Goal: Check status: Check status

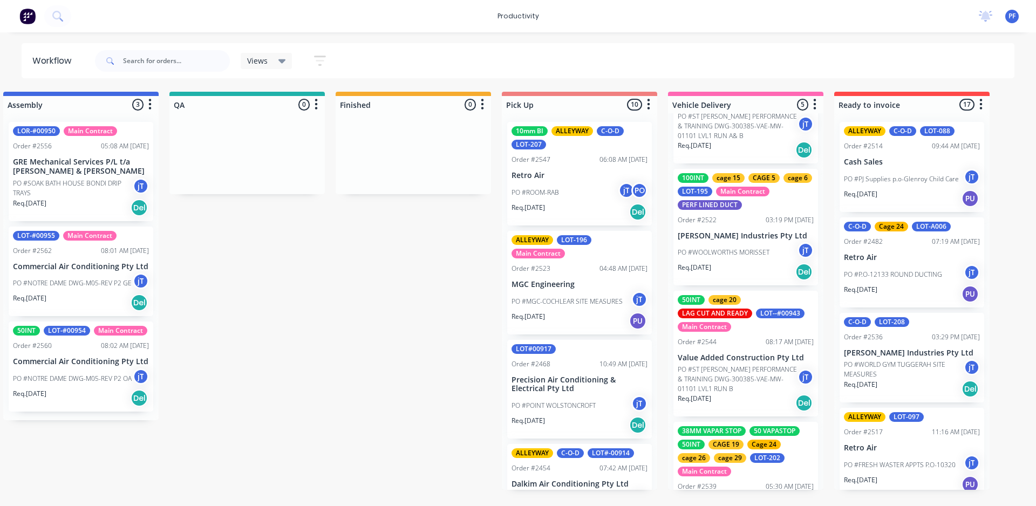
scroll to position [216, 0]
click at [738, 371] on p "PO #ST [PERSON_NAME] PERFORMANCE & TRAINING DWG-300385-VAE-MW-01101 LVL1 RUN B" at bounding box center [738, 378] width 120 height 29
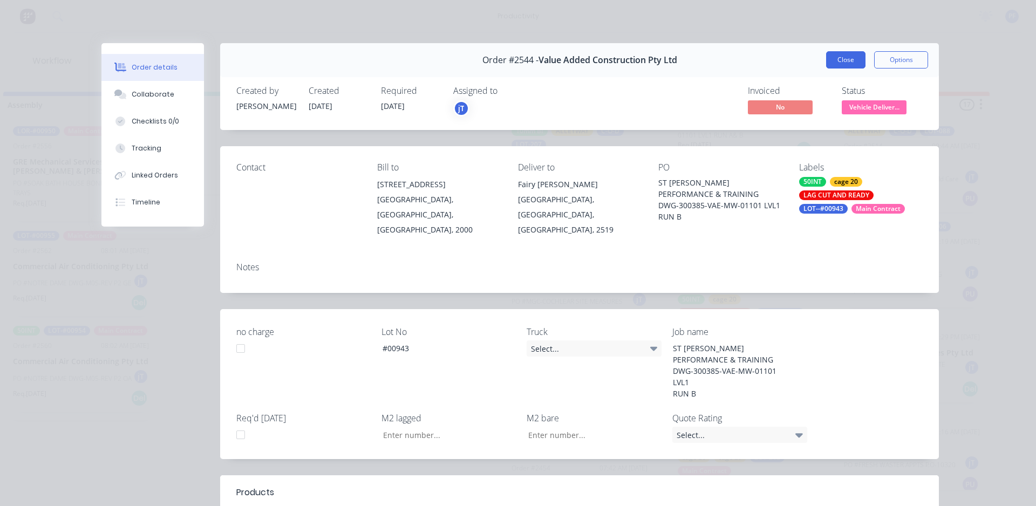
click at [839, 55] on button "Close" at bounding box center [845, 59] width 39 height 17
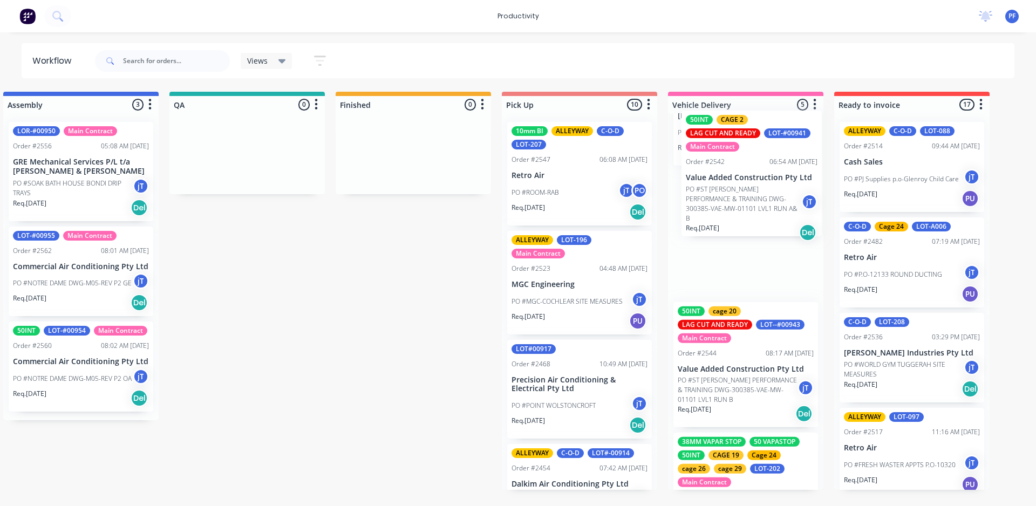
scroll to position [204, 0]
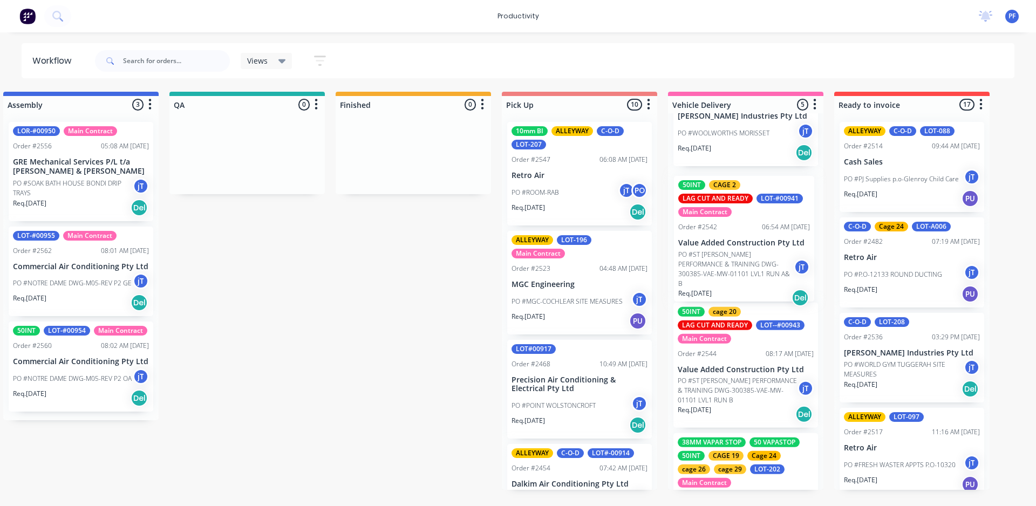
drag, startPoint x: 726, startPoint y: 137, endPoint x: 728, endPoint y: 270, distance: 133.3
click at [728, 271] on div "50INT cage 20 CAGE 23 LAG CUT AND READY LOT-#00942 Main Contract Order #2543 07…" at bounding box center [745, 301] width 155 height 377
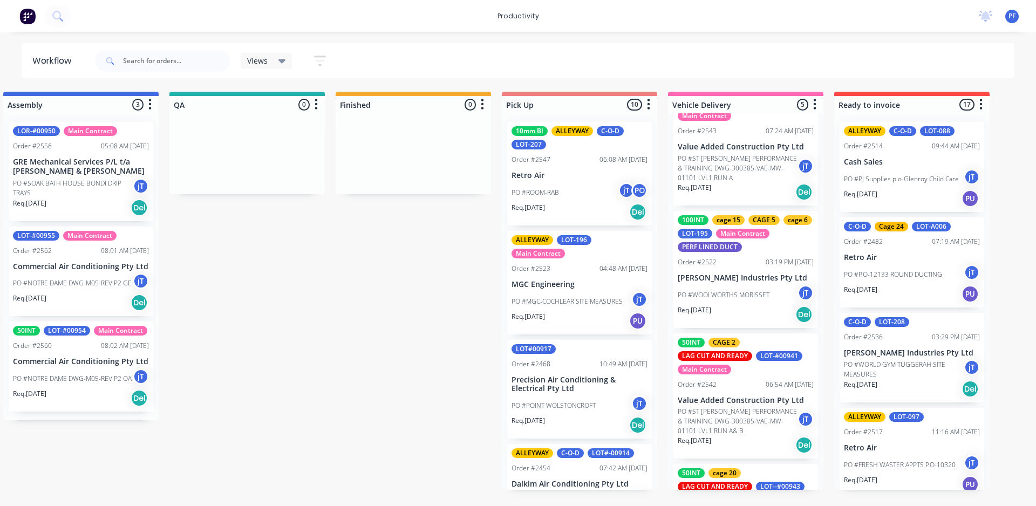
scroll to position [0, 0]
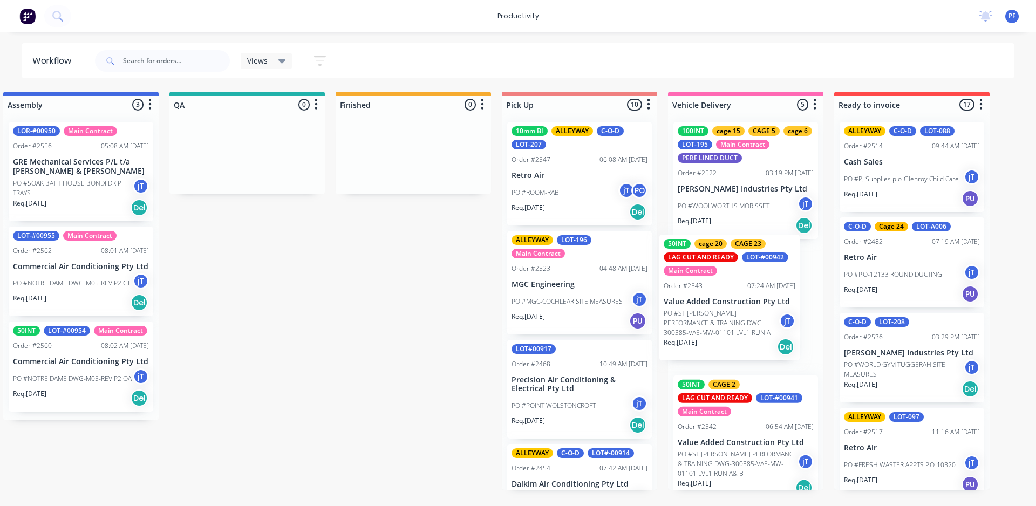
drag, startPoint x: 741, startPoint y: 191, endPoint x: 733, endPoint y: 324, distance: 133.0
click at [733, 324] on div "50INT cage 20 CAGE 23 LAG CUT AND READY LOT-#00942 Main Contract Order #2543 07…" at bounding box center [745, 301] width 155 height 377
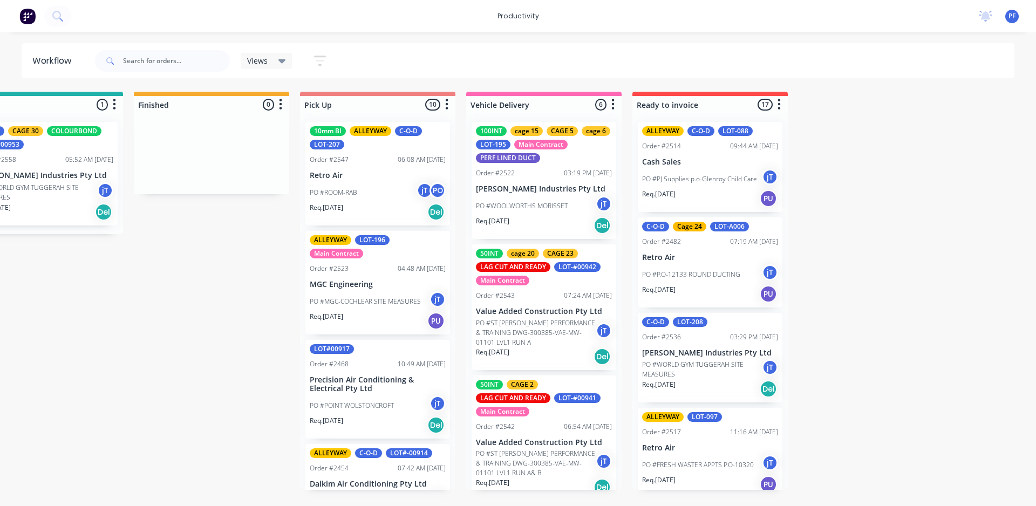
scroll to position [0, 1076]
